Goal: Transaction & Acquisition: Purchase product/service

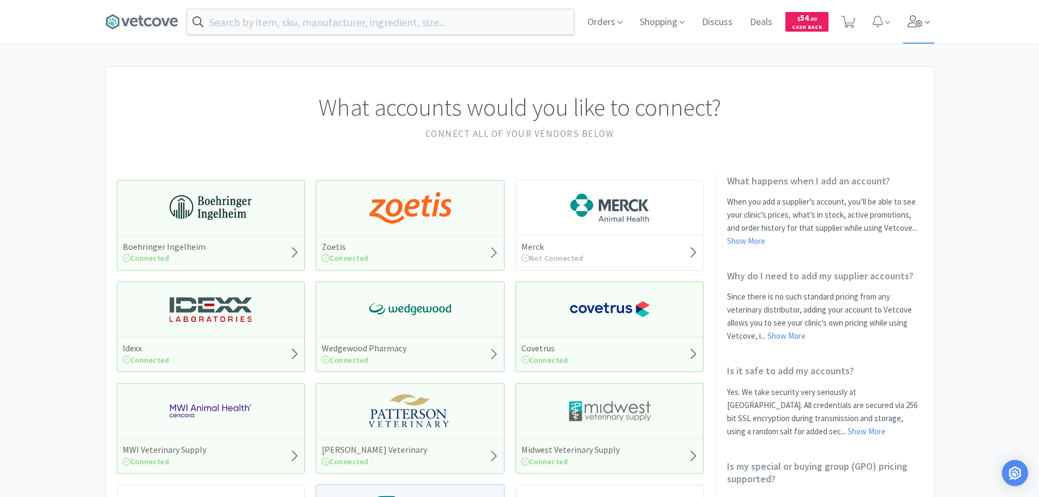
click at [916, 17] on icon at bounding box center [914, 21] width 15 height 12
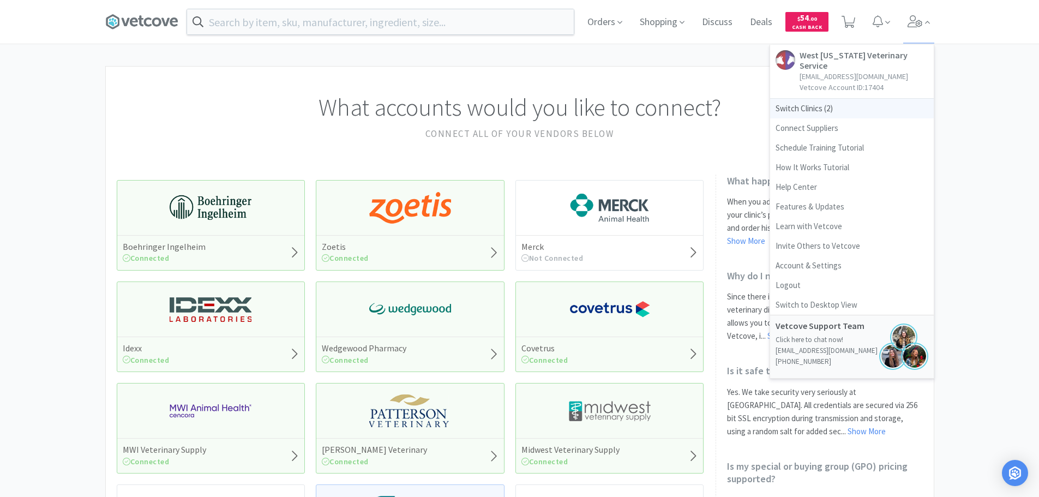
click at [809, 99] on span "Switch Clinics ( 2 )" at bounding box center [852, 109] width 164 height 20
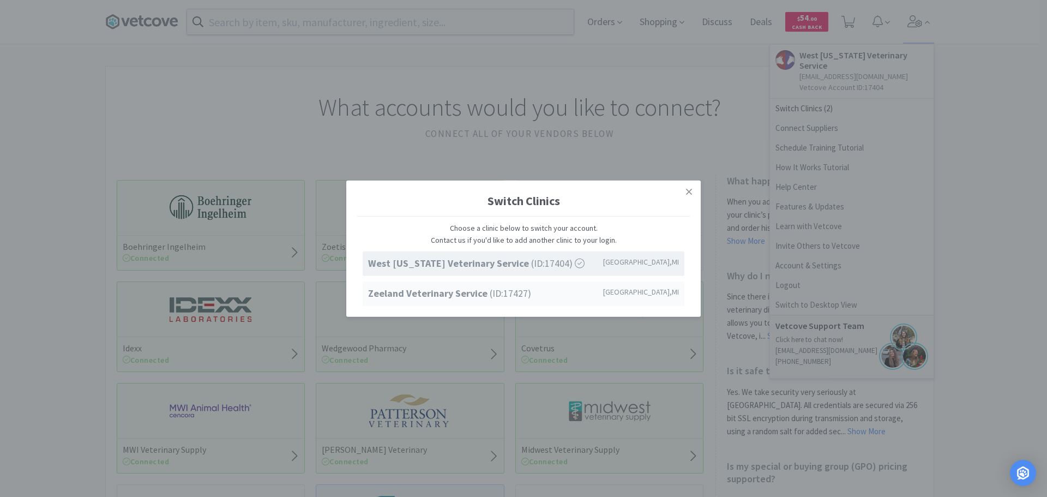
click at [472, 303] on div "Zeeland Veterinary Service (ID: 17427 ) [GEOGRAPHIC_DATA] , [GEOGRAPHIC_DATA]" at bounding box center [524, 293] width 322 height 25
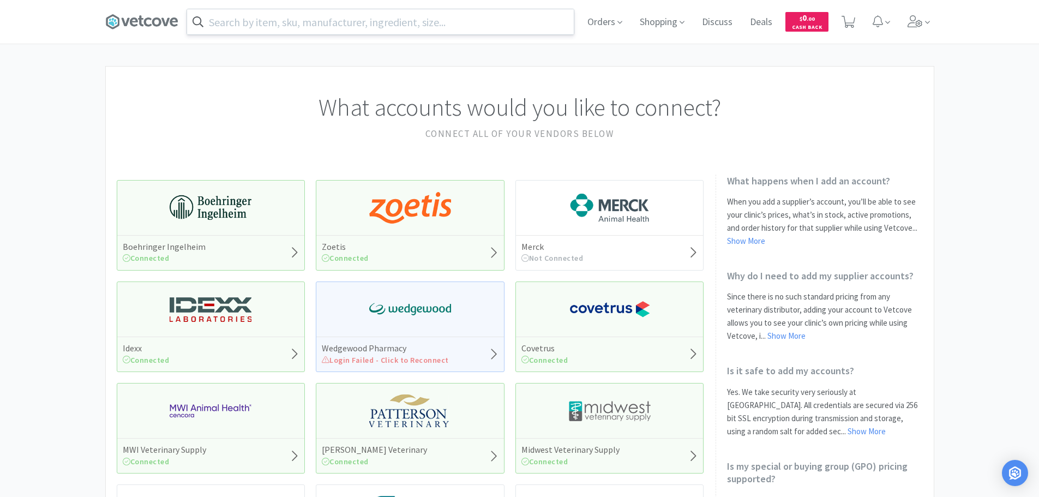
click at [276, 26] on input "text" at bounding box center [380, 21] width 387 height 25
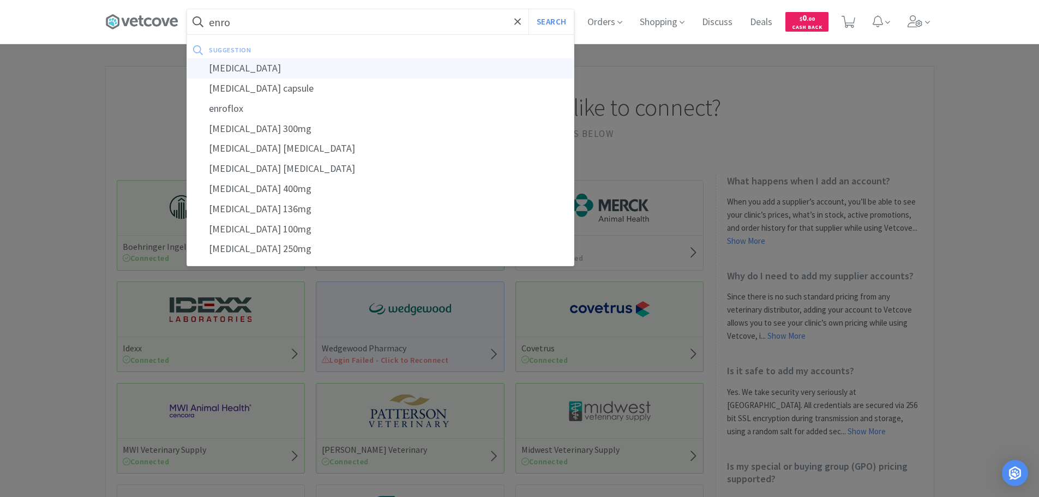
click at [275, 68] on div "[MEDICAL_DATA]" at bounding box center [380, 68] width 387 height 20
type input "[MEDICAL_DATA]"
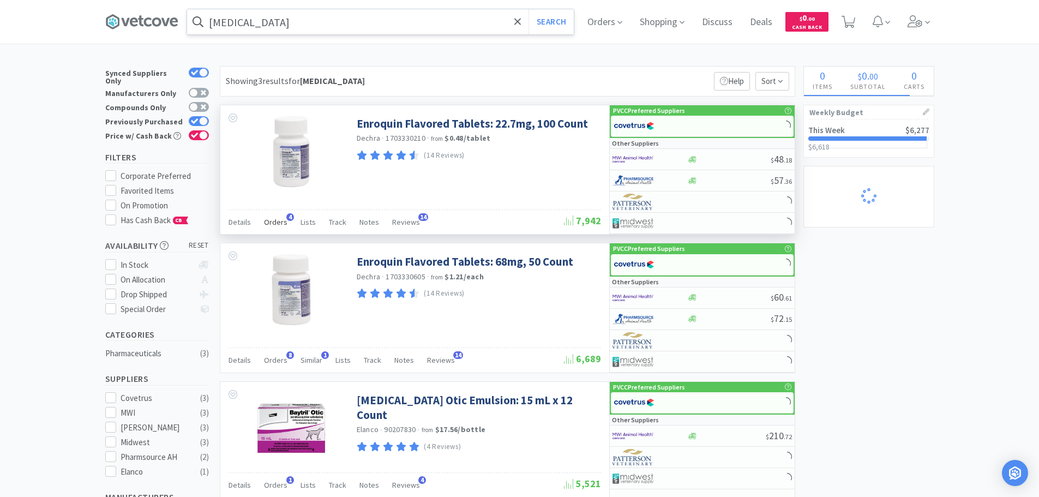
click at [269, 225] on span "Orders" at bounding box center [275, 222] width 23 height 10
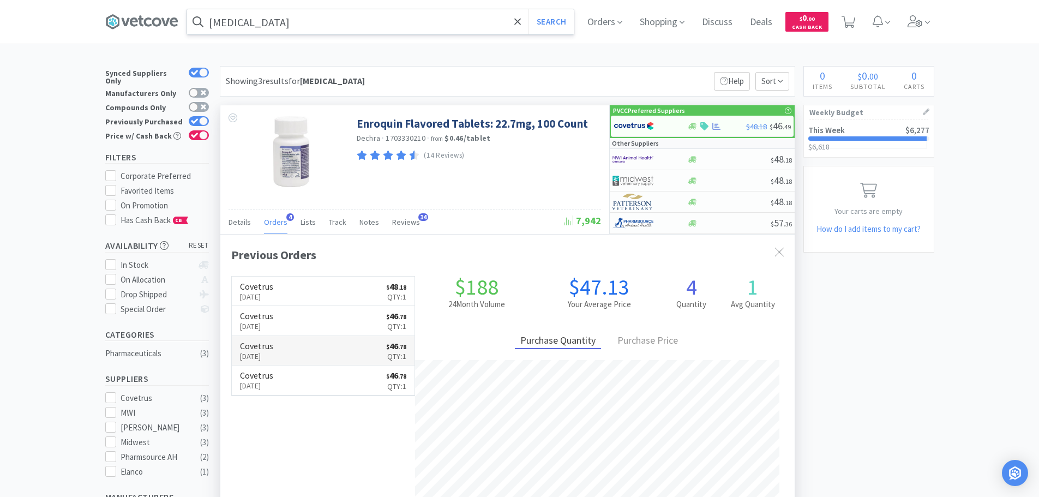
scroll to position [282, 574]
click at [919, 19] on icon at bounding box center [914, 21] width 15 height 12
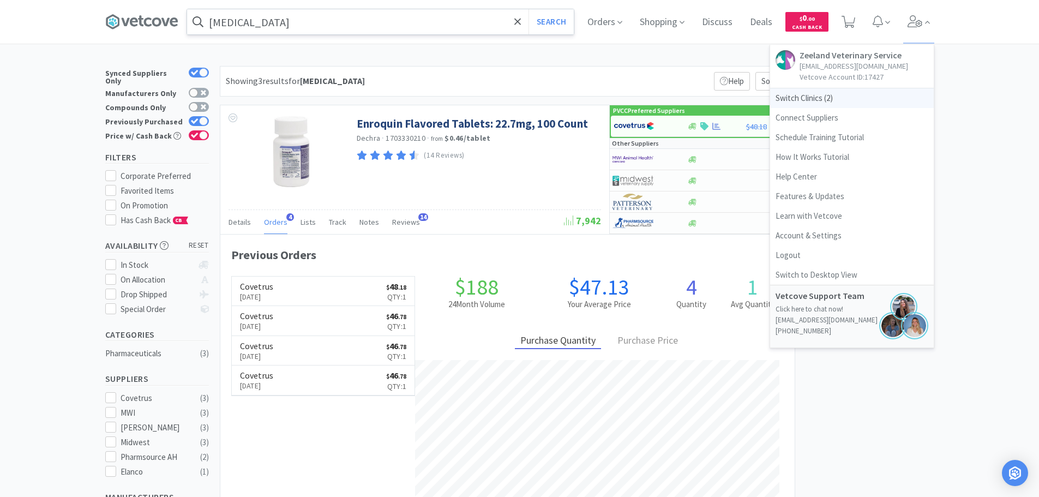
click at [818, 100] on span "Switch Clinics ( 2 )" at bounding box center [852, 98] width 164 height 20
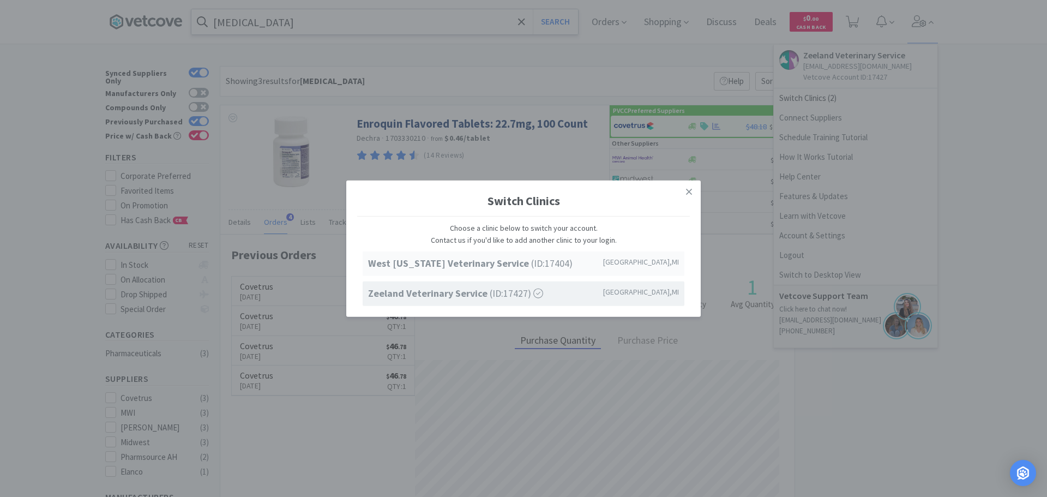
click at [414, 262] on strong "West [US_STATE] Veterinary Service" at bounding box center [449, 263] width 163 height 13
